Goal: Task Accomplishment & Management: Manage account settings

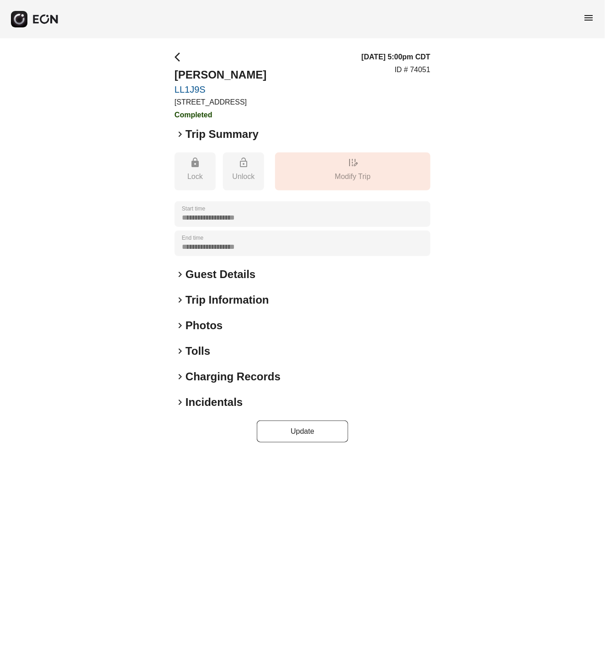
click at [181, 403] on span "keyboard_arrow_right" at bounding box center [179, 402] width 11 height 11
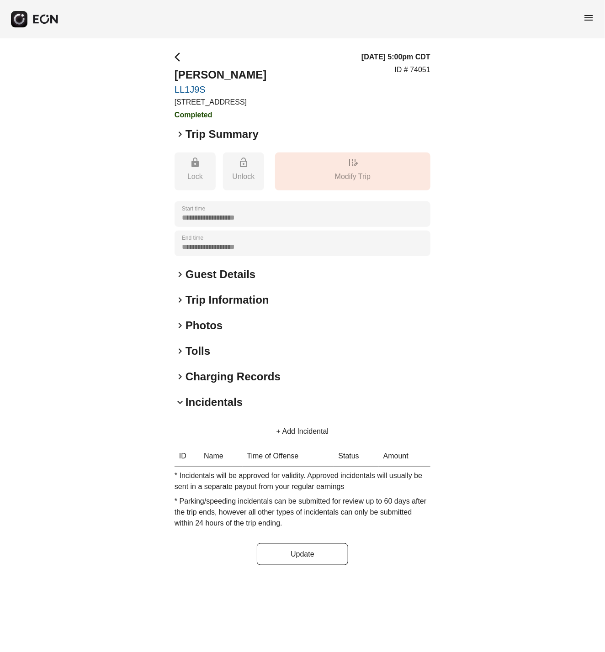
click at [182, 296] on span "keyboard_arrow_right" at bounding box center [179, 299] width 11 height 11
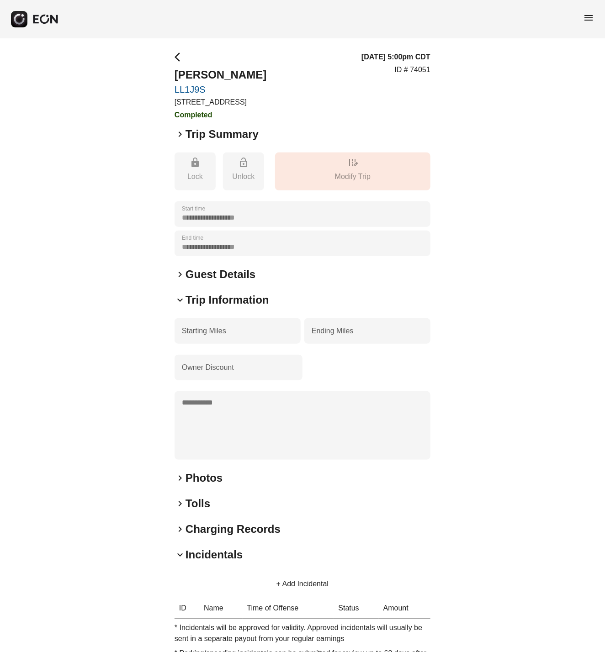
click at [182, 296] on span "keyboard_arrow_down" at bounding box center [179, 299] width 11 height 11
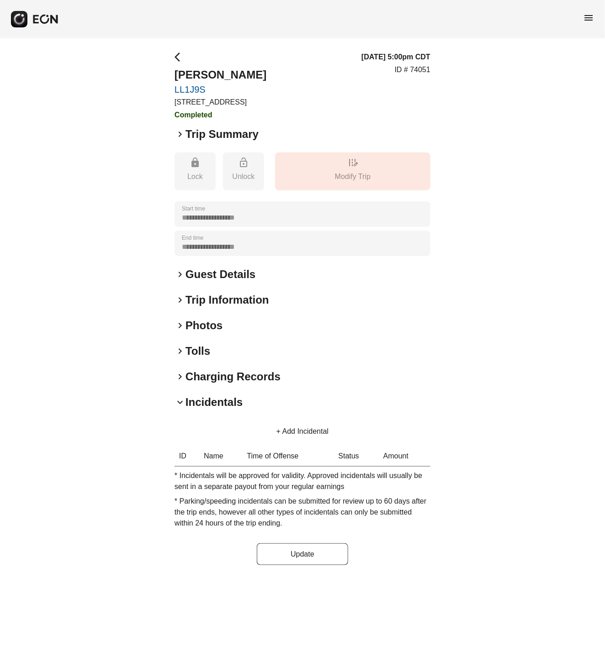
click at [177, 273] on span "keyboard_arrow_right" at bounding box center [179, 274] width 11 height 11
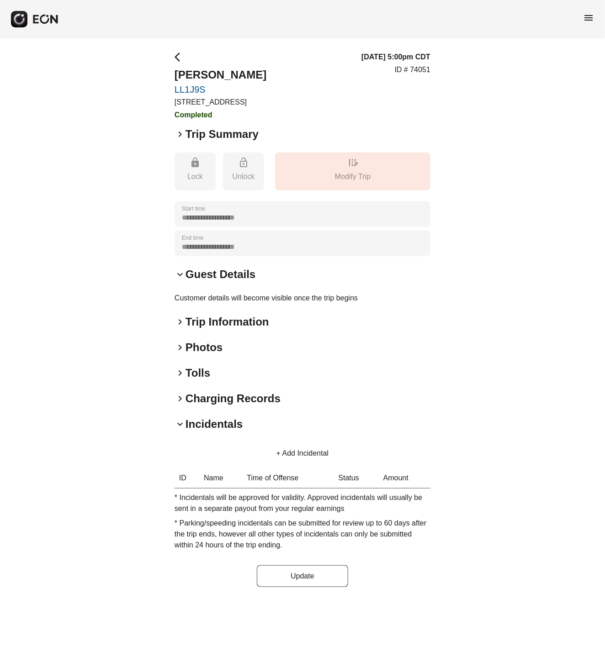
click at [177, 273] on span "keyboard_arrow_down" at bounding box center [179, 274] width 11 height 11
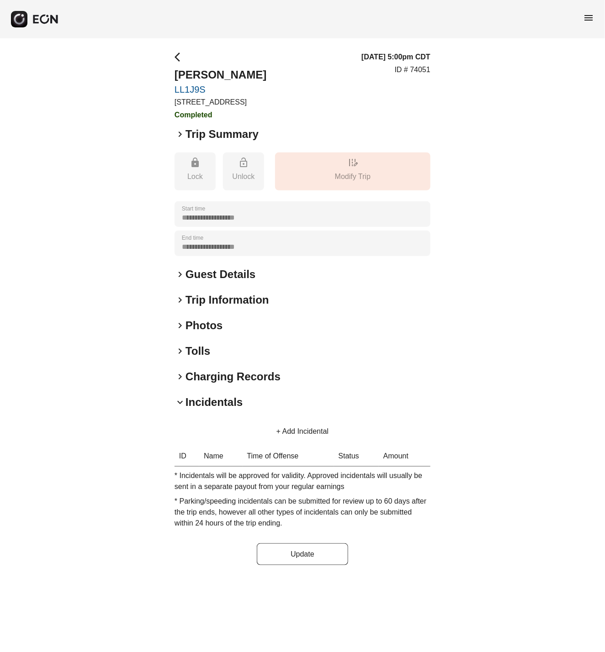
click at [181, 348] on span "keyboard_arrow_right" at bounding box center [179, 351] width 11 height 11
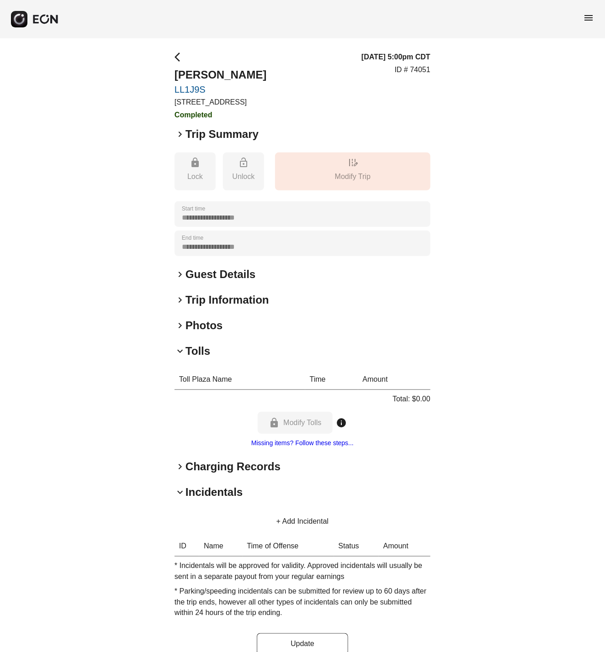
click at [181, 348] on span "keyboard_arrow_down" at bounding box center [179, 351] width 11 height 11
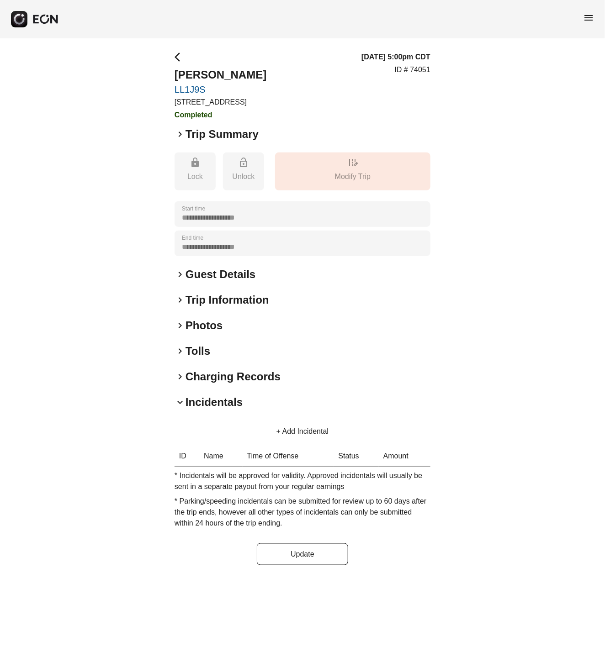
click at [179, 376] on span "keyboard_arrow_right" at bounding box center [179, 376] width 11 height 11
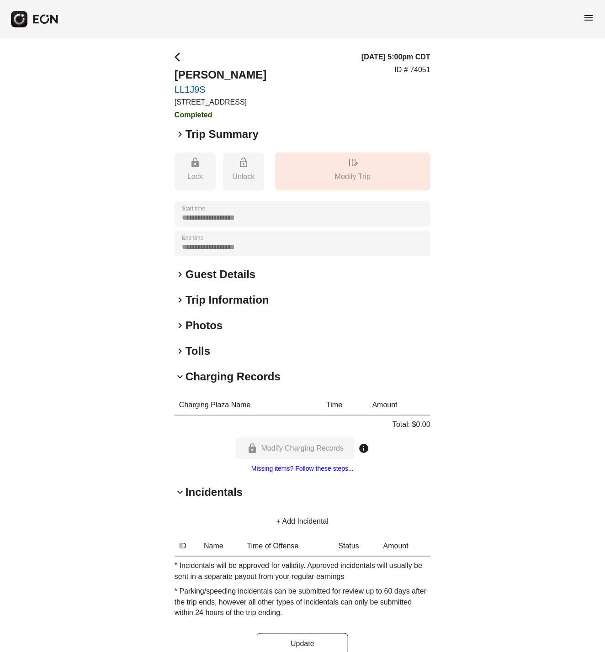
click at [179, 377] on span "keyboard_arrow_down" at bounding box center [179, 376] width 11 height 11
